Goal: Task Accomplishment & Management: Use online tool/utility

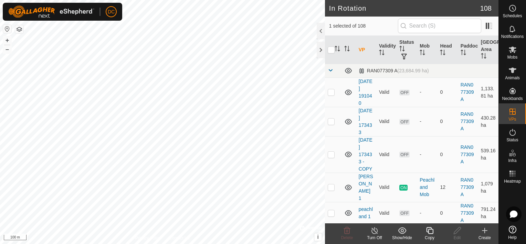
click at [428, 230] on icon at bounding box center [430, 230] width 9 height 8
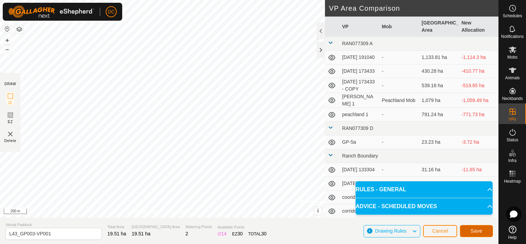
click at [476, 231] on span "Save" at bounding box center [477, 231] width 12 height 6
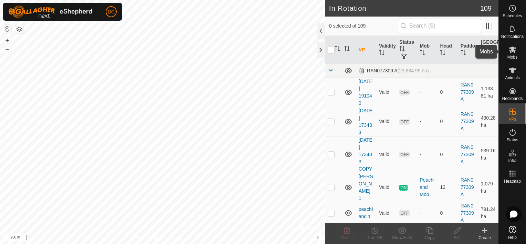
click at [511, 48] on icon at bounding box center [513, 49] width 8 height 7
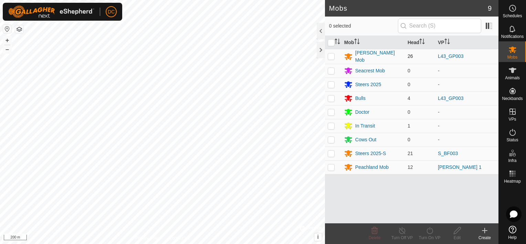
click at [329, 54] on p-checkbox at bounding box center [331, 56] width 7 height 6
checkbox input "true"
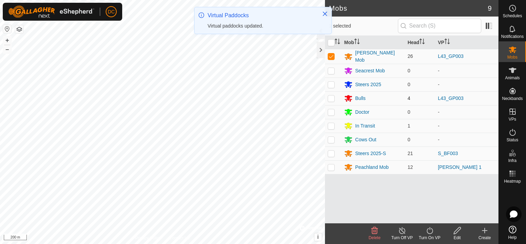
click at [332, 96] on p-checkbox at bounding box center [331, 98] width 7 height 6
checkbox input "true"
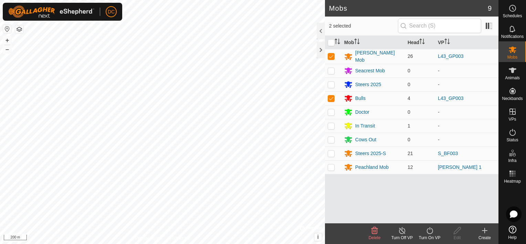
click at [429, 230] on icon at bounding box center [430, 230] width 9 height 8
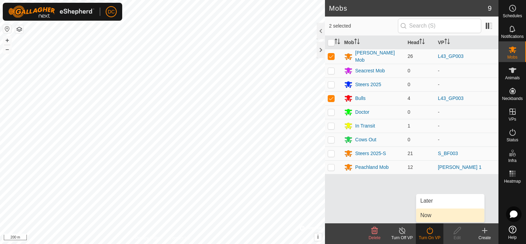
click at [423, 216] on link "Now" at bounding box center [450, 215] width 68 height 14
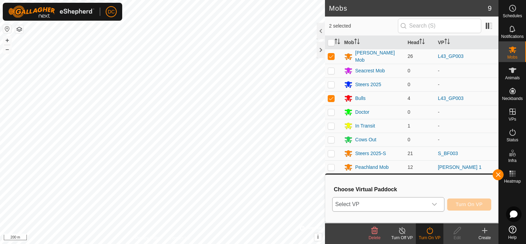
click at [436, 201] on div "dropdown trigger" at bounding box center [435, 204] width 14 height 14
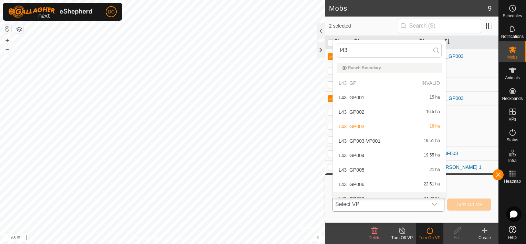
scroll to position [8, 0]
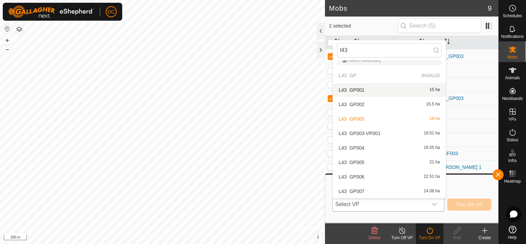
type input "l43"
click at [362, 87] on li "L43_GP001 15 ha" at bounding box center [389, 90] width 113 height 14
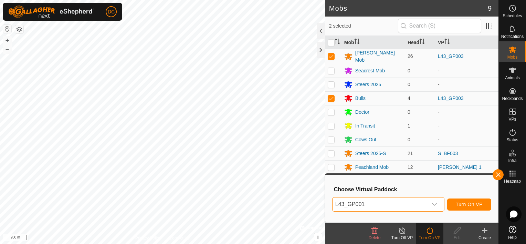
click at [434, 203] on icon "dropdown trigger" at bounding box center [435, 204] width 6 height 6
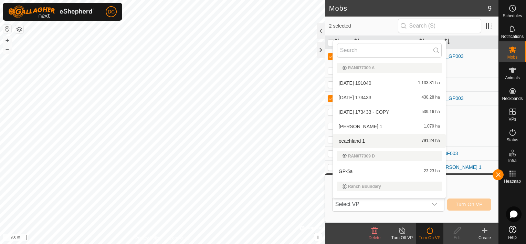
scroll to position [10, 0]
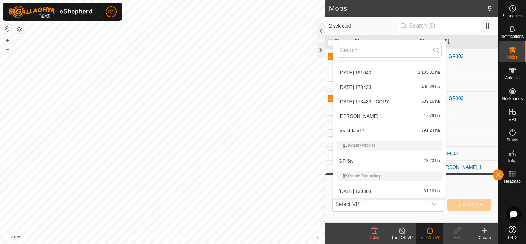
click at [373, 72] on li "[DATE] 191040 1,133.81 ha" at bounding box center [389, 73] width 113 height 14
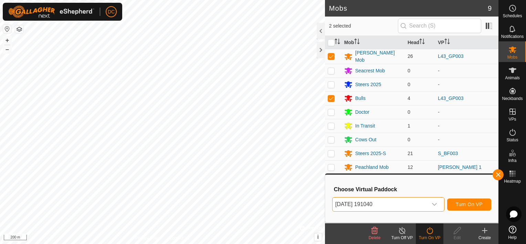
click at [435, 204] on icon "dropdown trigger" at bounding box center [435, 204] width 6 height 6
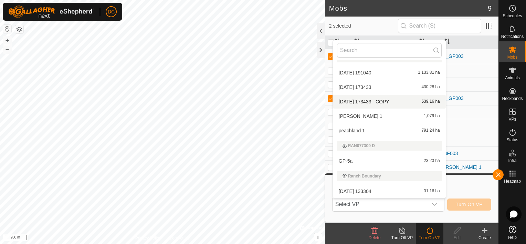
click at [355, 102] on li "[DATE] 173433 - COPY 539.16 ha" at bounding box center [389, 102] width 113 height 14
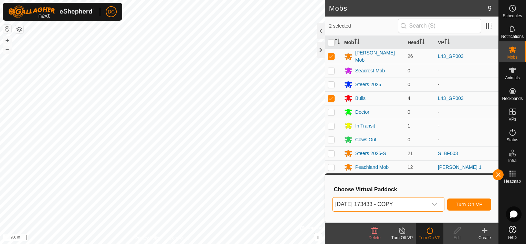
click at [434, 204] on icon "dropdown trigger" at bounding box center [435, 204] width 6 height 6
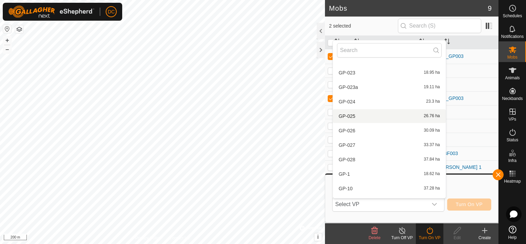
scroll to position [347, 0]
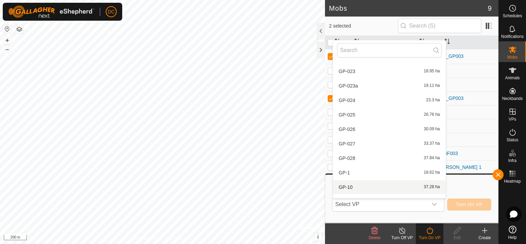
click at [365, 202] on span "Select VP" at bounding box center [380, 204] width 95 height 14
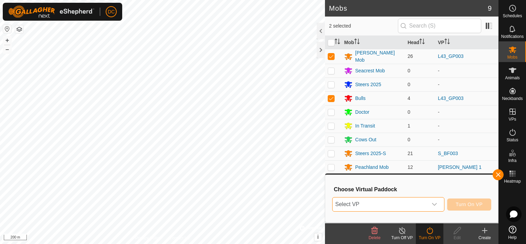
click at [363, 206] on span "Select VP" at bounding box center [380, 204] width 95 height 14
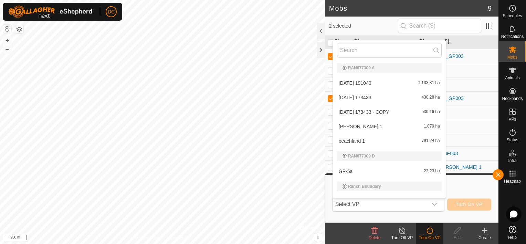
click at [363, 205] on span "Select VP" at bounding box center [380, 204] width 95 height 14
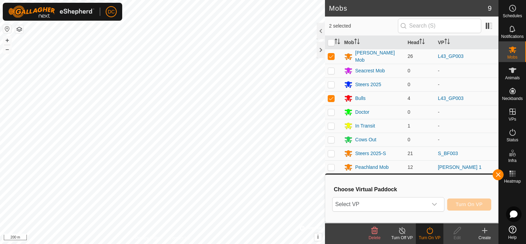
click at [435, 204] on icon "dropdown trigger" at bounding box center [434, 204] width 5 height 3
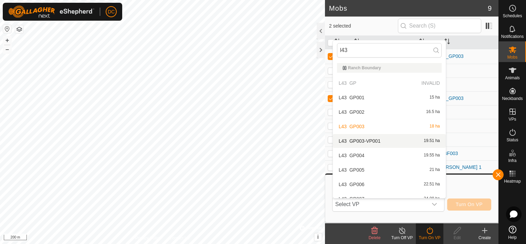
type input "l43"
click at [354, 139] on li "L43_GP003-VP001 19.51 ha" at bounding box center [389, 141] width 113 height 14
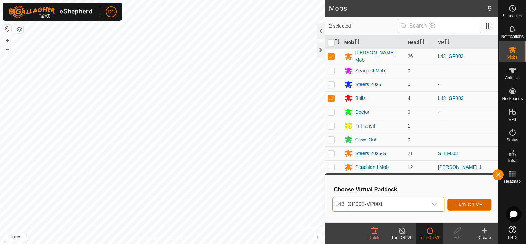
click at [475, 203] on span "Turn On VP" at bounding box center [469, 204] width 27 height 6
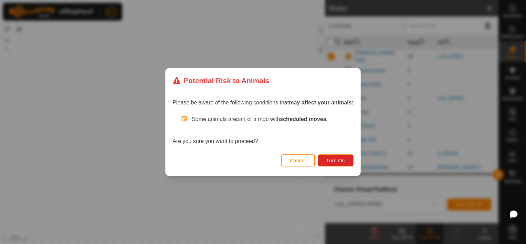
click at [298, 160] on span "Cancel" at bounding box center [298, 161] width 16 height 6
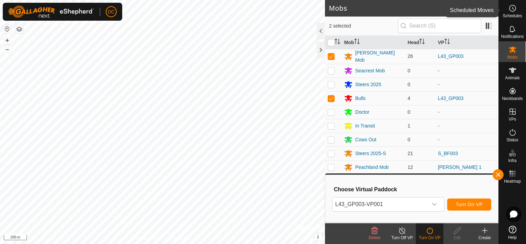
click at [514, 9] on icon at bounding box center [513, 8] width 8 height 8
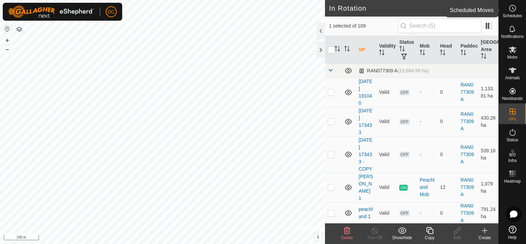
click at [515, 8] on icon at bounding box center [513, 8] width 8 height 8
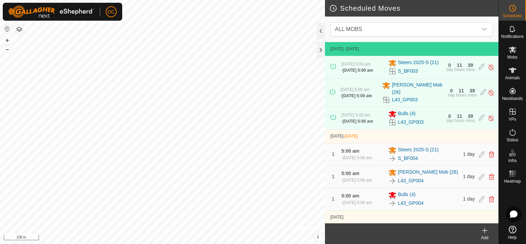
click at [357, 123] on span "[DATE] 5:00 am" at bounding box center [358, 121] width 30 height 5
click at [358, 71] on span "[DATE] 5:00 am" at bounding box center [358, 70] width 30 height 5
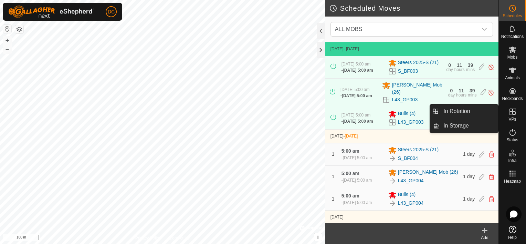
click at [514, 113] on icon at bounding box center [513, 111] width 8 height 8
click at [450, 112] on link "In Rotation" at bounding box center [468, 111] width 59 height 14
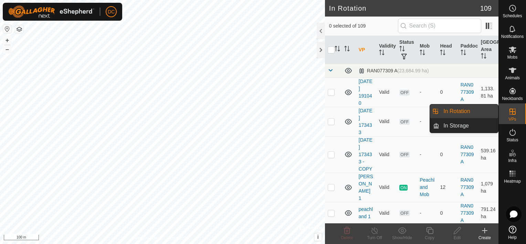
click at [448, 109] on link "In Rotation" at bounding box center [468, 111] width 59 height 14
click at [442, 108] on link "In Rotation" at bounding box center [468, 111] width 59 height 14
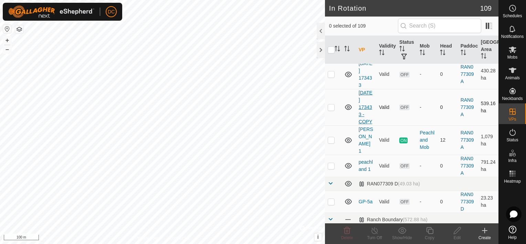
scroll to position [103, 0]
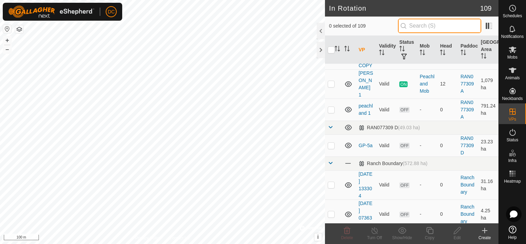
click at [440, 27] on input "text" at bounding box center [439, 26] width 83 height 14
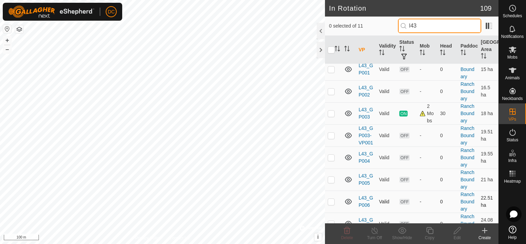
scroll to position [0, 0]
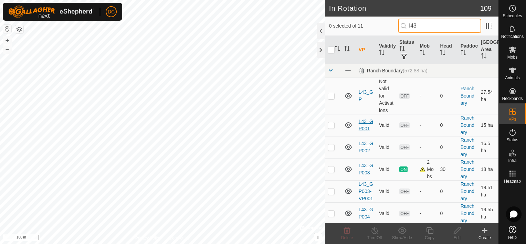
type input "l43"
click at [367, 125] on link "L43_GP001" at bounding box center [366, 124] width 14 height 13
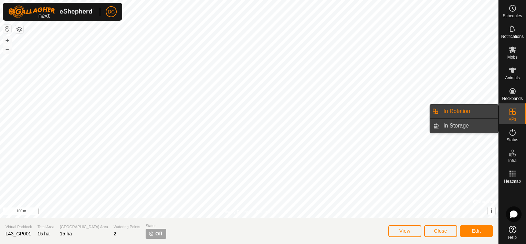
click at [462, 127] on link "In Storage" at bounding box center [468, 126] width 59 height 14
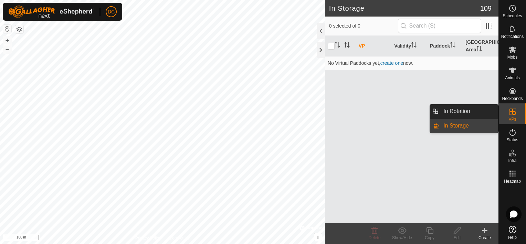
click at [470, 111] on link "In Rotation" at bounding box center [468, 111] width 59 height 14
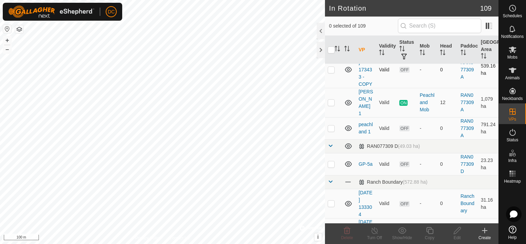
scroll to position [138, 0]
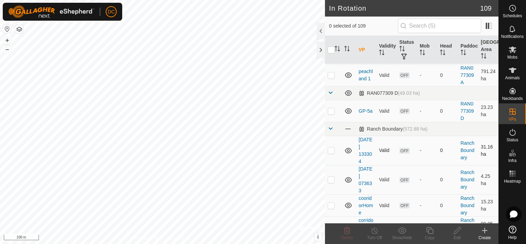
checkbox input "true"
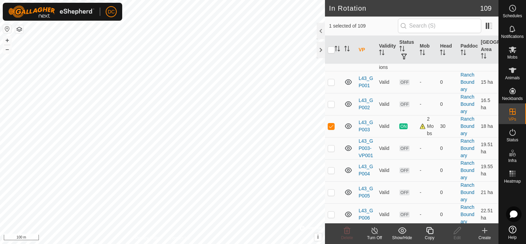
scroll to position [1308, 0]
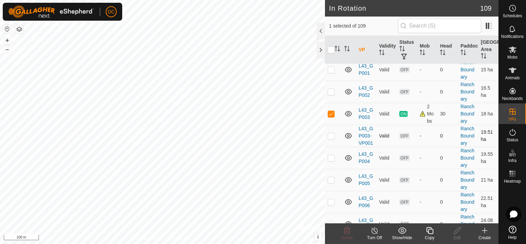
click at [334, 135] on p-checkbox at bounding box center [331, 136] width 7 height 6
checkbox input "true"
drag, startPoint x: 367, startPoint y: 133, endPoint x: 367, endPoint y: 129, distance: 3.8
click at [367, 129] on link "L43_GP003-VP001" at bounding box center [366, 136] width 14 height 20
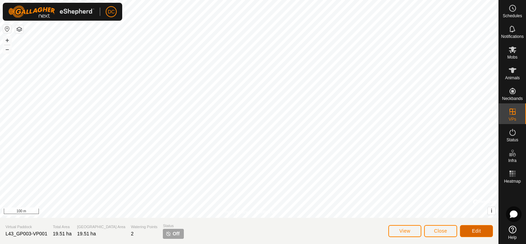
click at [477, 230] on span "Edit" at bounding box center [476, 231] width 9 height 6
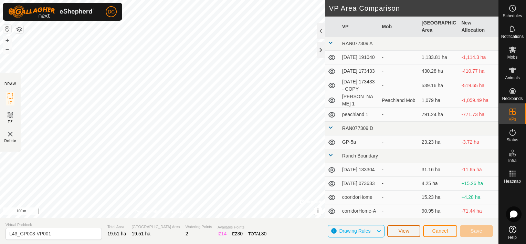
click at [412, 233] on button "View" at bounding box center [403, 231] width 33 height 12
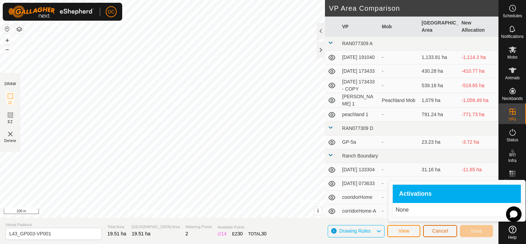
click at [448, 229] on span "Cancel" at bounding box center [440, 231] width 16 height 6
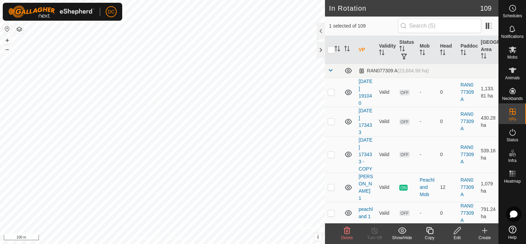
click at [346, 231] on icon at bounding box center [347, 230] width 8 height 8
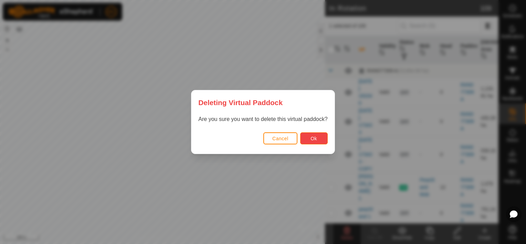
click at [313, 138] on span "Ok" at bounding box center [314, 139] width 7 height 6
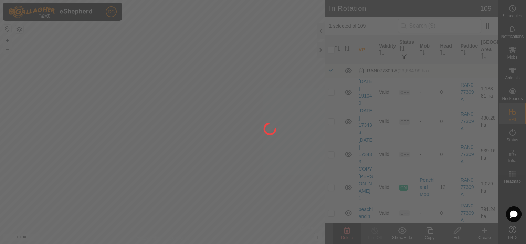
checkbox input "false"
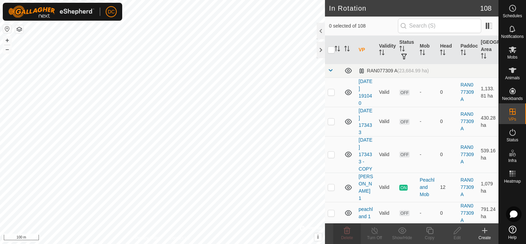
checkbox input "true"
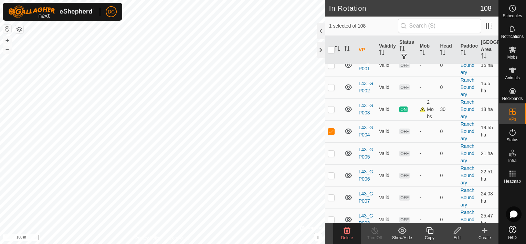
scroll to position [1308, 0]
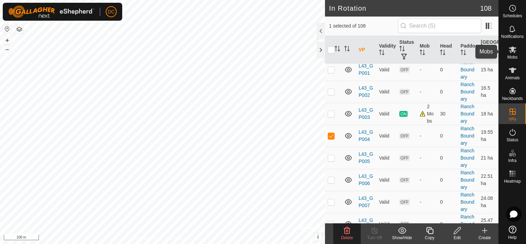
click at [511, 50] on icon at bounding box center [513, 49] width 8 height 7
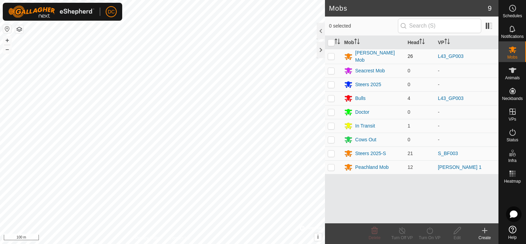
click at [328, 53] on p-checkbox at bounding box center [331, 56] width 7 height 6
checkbox input "true"
click at [332, 98] on p-checkbox at bounding box center [331, 98] width 7 height 6
checkbox input "true"
click at [428, 232] on icon at bounding box center [430, 230] width 9 height 8
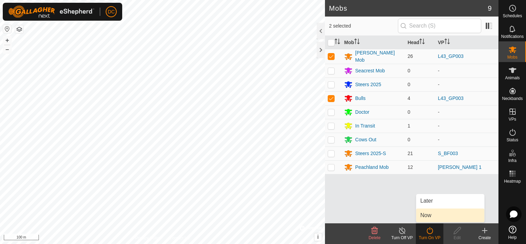
click at [438, 215] on link "Now" at bounding box center [450, 215] width 68 height 14
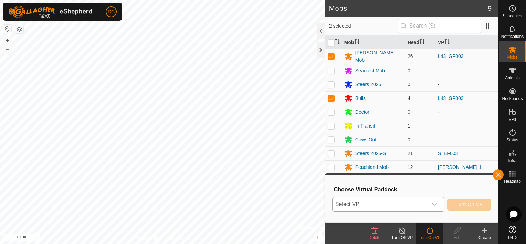
click at [434, 204] on icon "dropdown trigger" at bounding box center [435, 204] width 6 height 6
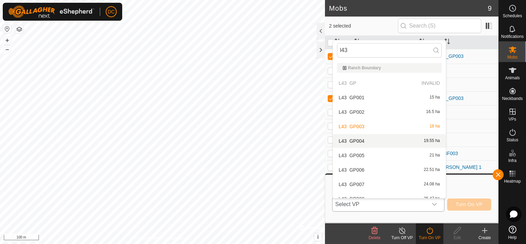
type input "l43"
click at [372, 142] on li "L43_GP004 19.55 ha" at bounding box center [389, 141] width 113 height 14
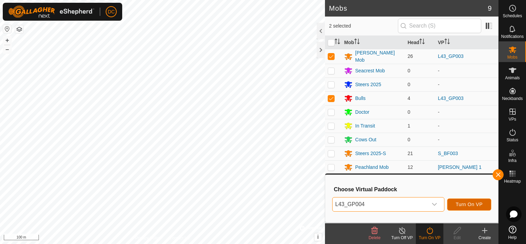
click at [466, 203] on span "Turn On VP" at bounding box center [469, 204] width 27 height 6
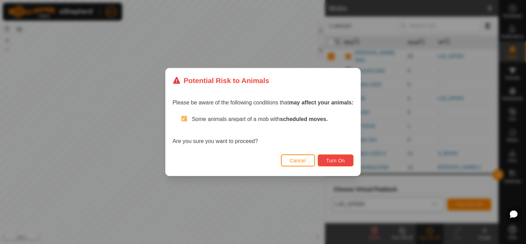
click at [333, 159] on span "Turn On" at bounding box center [335, 161] width 19 height 6
